Goal: Task Accomplishment & Management: Manage account settings

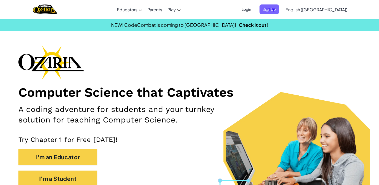
click at [254, 8] on span "Login" at bounding box center [246, 9] width 16 height 10
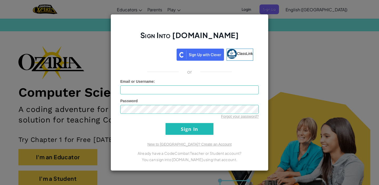
click at [281, 82] on div "Sign Into [DOMAIN_NAME] ClassLink or Unknown Error Email or Username : Password…" at bounding box center [189, 92] width 379 height 185
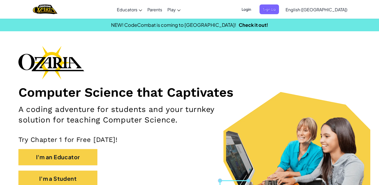
click at [254, 10] on span "Login" at bounding box center [246, 9] width 16 height 10
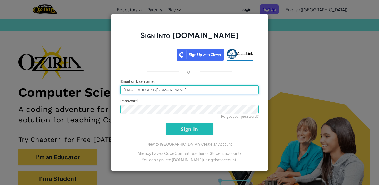
type input "[EMAIL_ADDRESS][DOMAIN_NAME]"
click at [214, 117] on div "Forgot your password?" at bounding box center [189, 116] width 138 height 5
click at [233, 117] on link "Forgot your password?" at bounding box center [240, 117] width 38 height 4
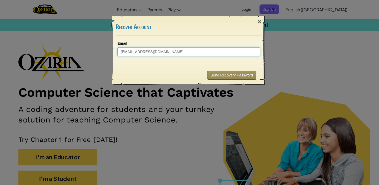
type input "[EMAIL_ADDRESS][DOMAIN_NAME]"
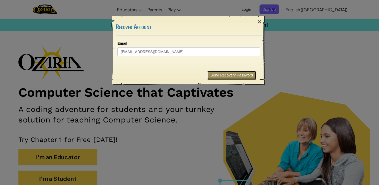
click at [245, 76] on button "Send Recovery Password" at bounding box center [231, 75] width 49 height 9
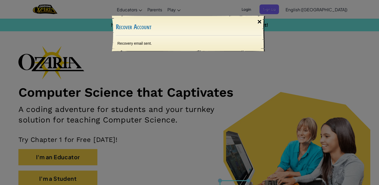
click at [258, 23] on div "×" at bounding box center [259, 21] width 12 height 15
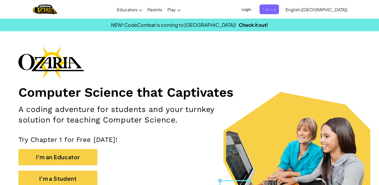
click at [254, 5] on span "Login" at bounding box center [246, 9] width 16 height 10
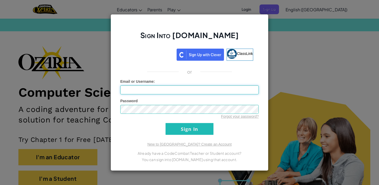
click at [148, 88] on input "Email or Username :" at bounding box center [189, 90] width 138 height 9
type input "[EMAIL_ADDRESS][DOMAIN_NAME]"
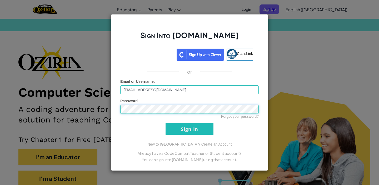
click at [166, 123] on input "Sign In" at bounding box center [190, 129] width 48 height 12
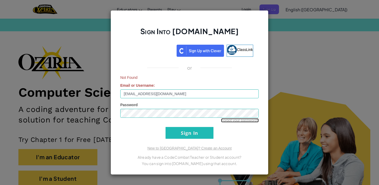
click at [239, 121] on link "Forgot your password?" at bounding box center [240, 120] width 38 height 4
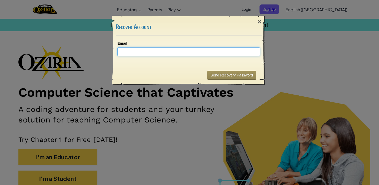
type input "J"
type input "[EMAIL_ADDRESS][DOMAIN_NAME]"
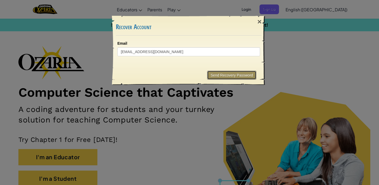
click at [231, 74] on button "Send Recovery Password" at bounding box center [231, 75] width 49 height 9
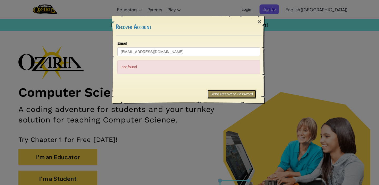
click at [235, 95] on button "Send Recovery Password" at bounding box center [231, 94] width 49 height 9
click at [262, 21] on div "×" at bounding box center [259, 21] width 12 height 15
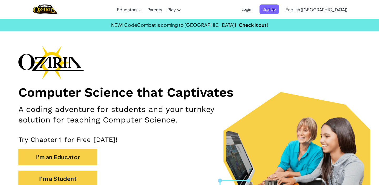
click at [279, 2] on div "Login Sign Up English ([GEOGRAPHIC_DATA]) English ([GEOGRAPHIC_DATA]) English (…" at bounding box center [293, 9] width 114 height 14
click at [254, 7] on span "Login" at bounding box center [246, 9] width 16 height 10
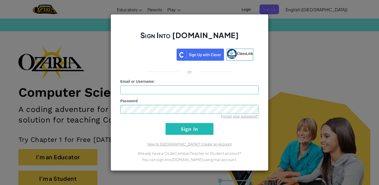
click at [326, 118] on div "Sign Into [DOMAIN_NAME] ClassLink or Unknown Error Email or Username : Password…" at bounding box center [189, 92] width 379 height 185
